Goal: Information Seeking & Learning: Learn about a topic

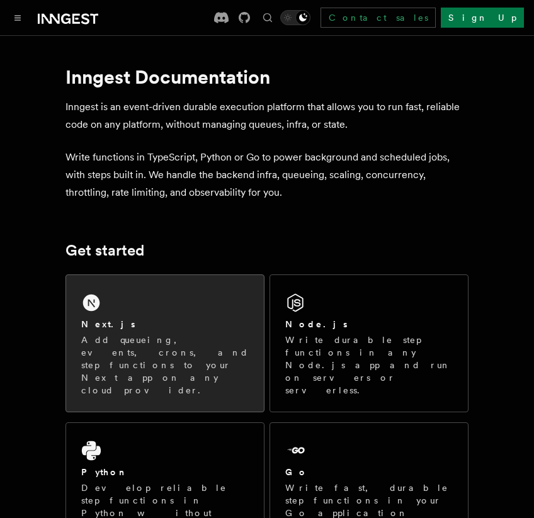
click at [152, 346] on p "Add queueing, events, crons, and step functions to your Next app on any cloud p…" at bounding box center [164, 364] width 167 height 63
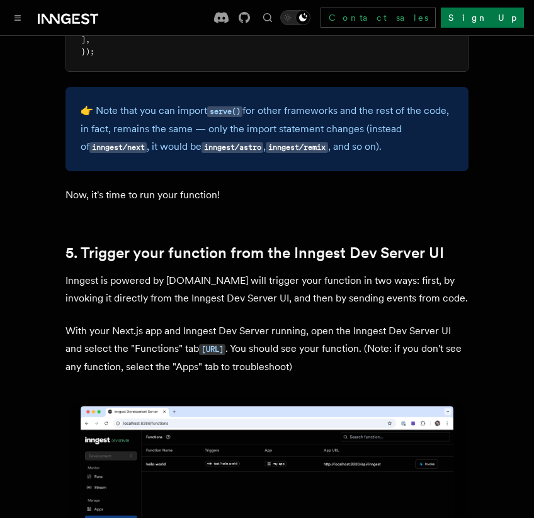
scroll to position [2780, 0]
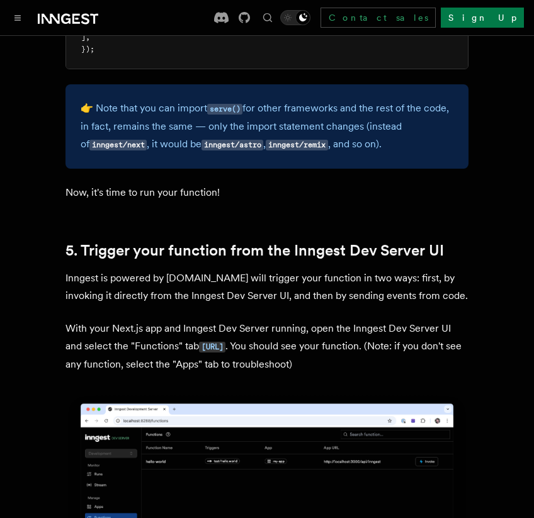
click at [86, 21] on icon at bounding box center [68, 18] width 60 height 15
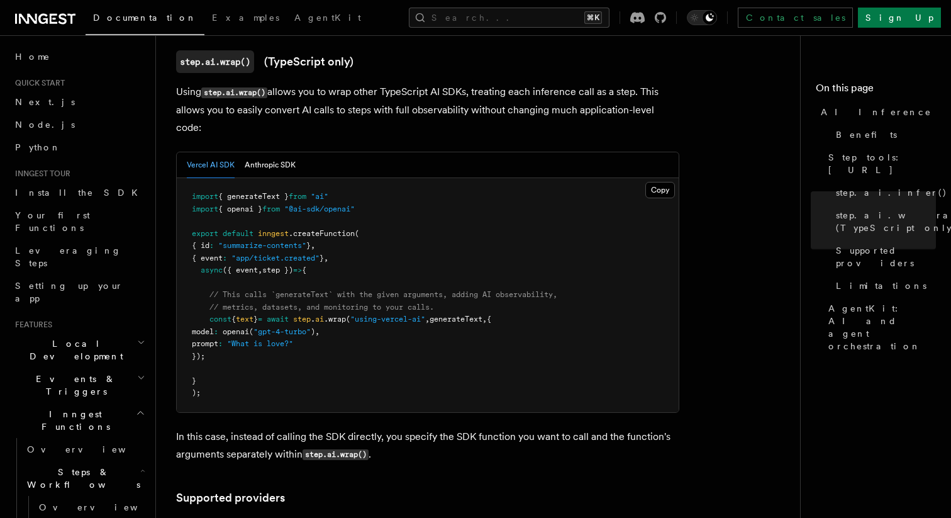
click at [118, 20] on span "Documentation" at bounding box center [145, 18] width 104 height 10
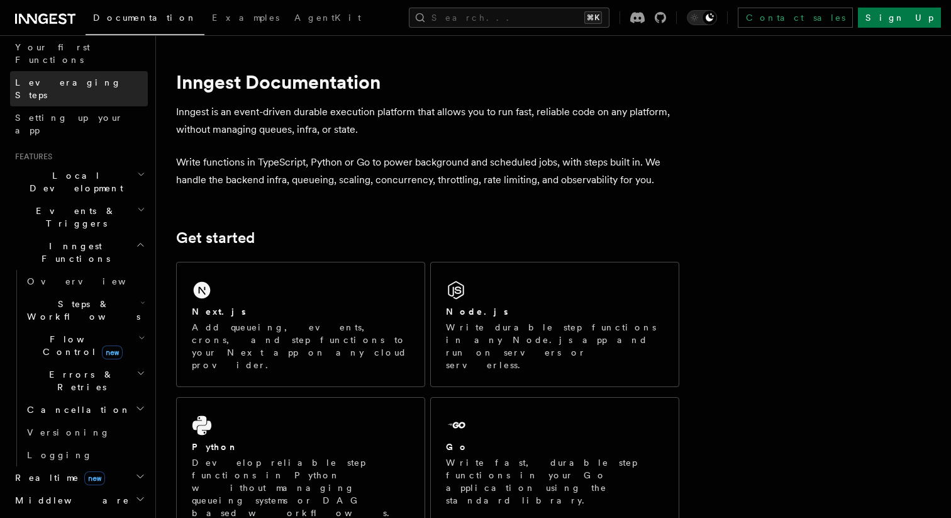
scroll to position [177, 0]
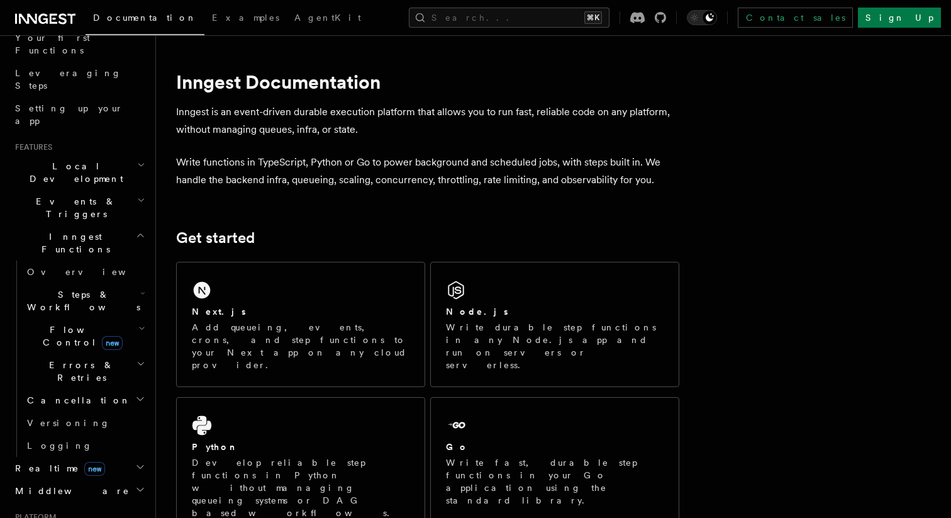
click at [88, 457] on h2 "Realtime new" at bounding box center [79, 468] width 138 height 23
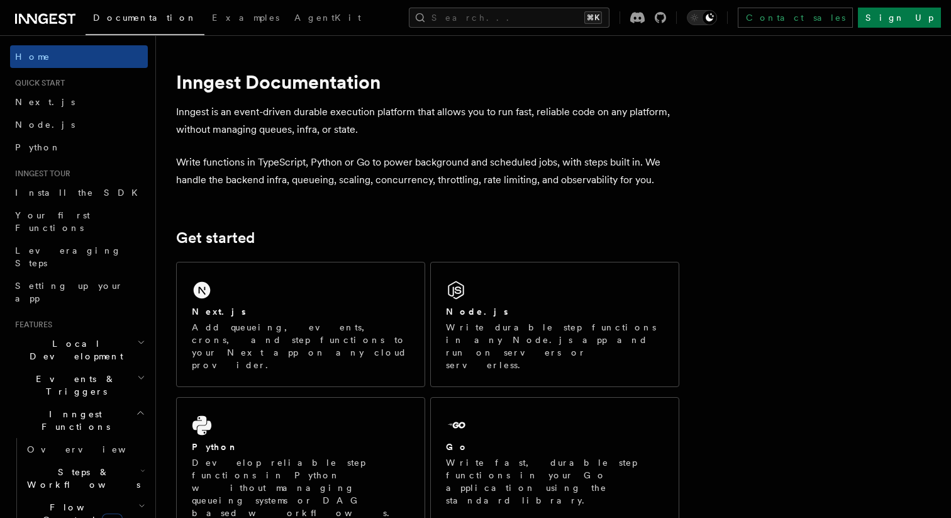
scroll to position [25, 0]
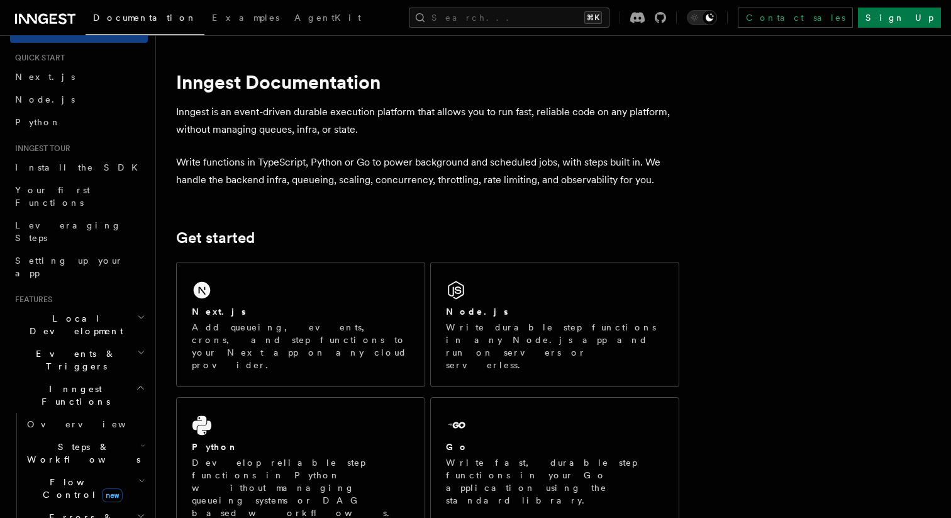
click at [61, 312] on span "Local Development" at bounding box center [73, 324] width 127 height 25
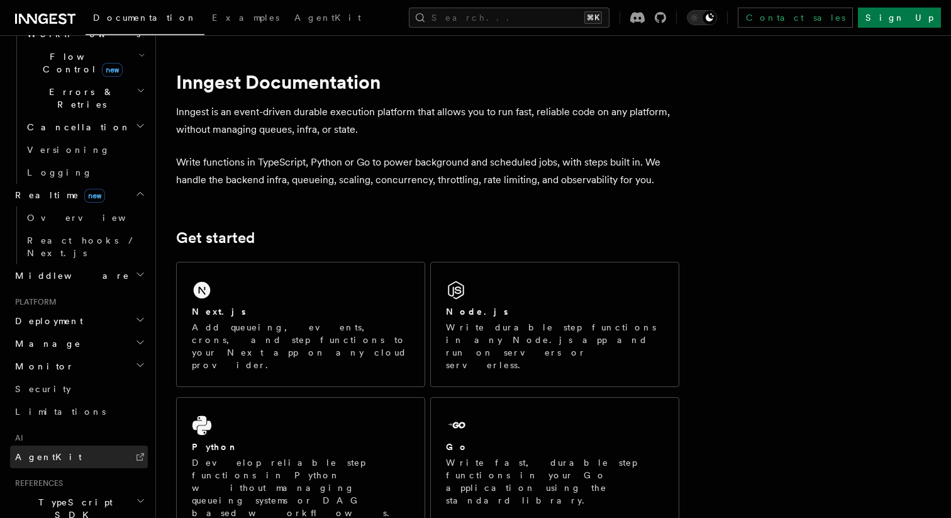
scroll to position [622, 0]
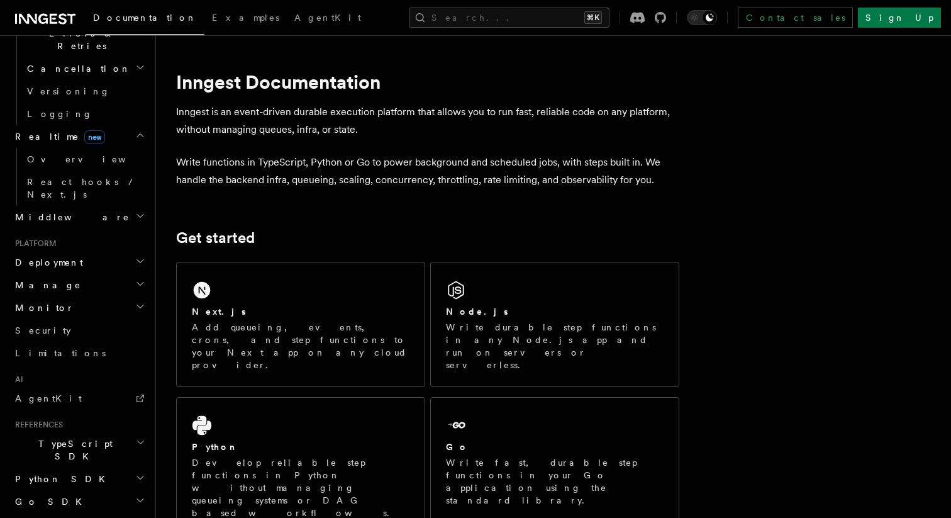
click at [26, 20] on icon at bounding box center [45, 18] width 60 height 15
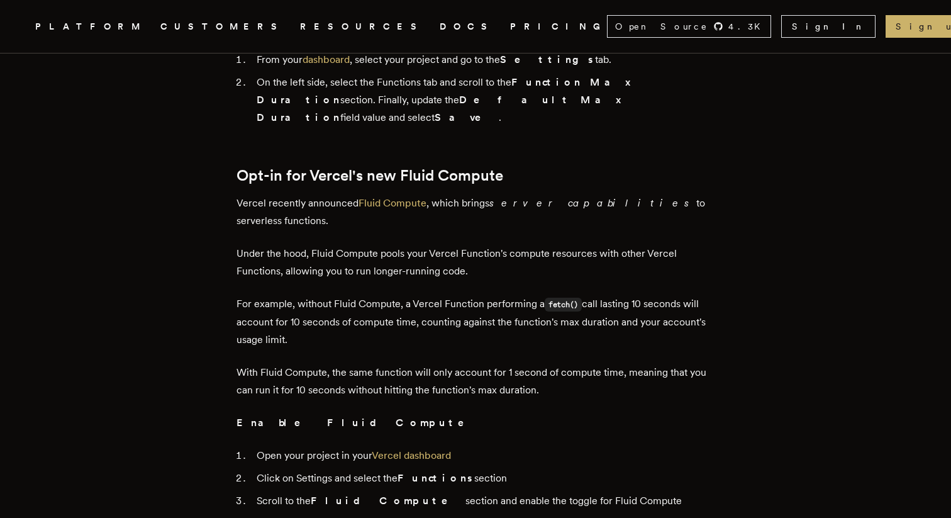
scroll to position [1098, 0]
